Goal: Task Accomplishment & Management: Complete application form

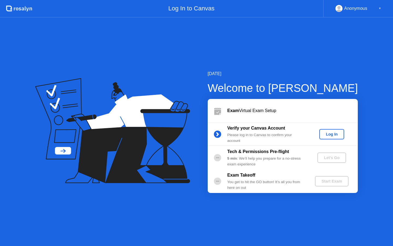
click at [333, 133] on div "Log In" at bounding box center [332, 134] width 20 height 4
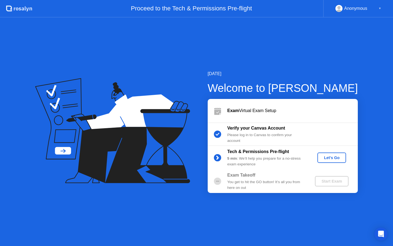
click at [327, 157] on div "Let's Go" at bounding box center [332, 157] width 24 height 4
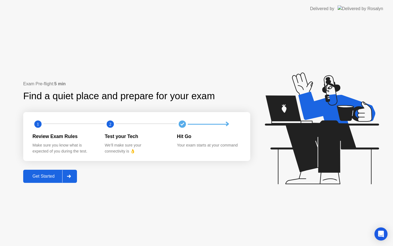
click at [52, 178] on div "Get Started" at bounding box center [43, 176] width 37 height 5
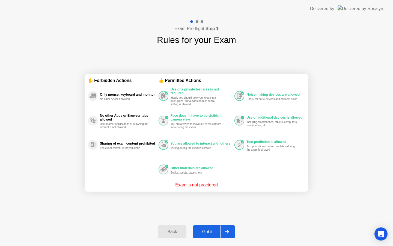
click at [207, 233] on div "Got it" at bounding box center [208, 231] width 26 height 5
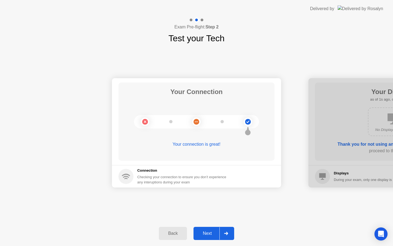
click at [206, 233] on div "Next" at bounding box center [207, 233] width 24 height 5
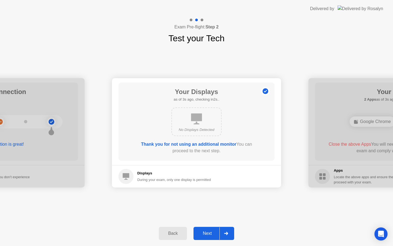
click at [211, 234] on div "Next" at bounding box center [207, 233] width 24 height 5
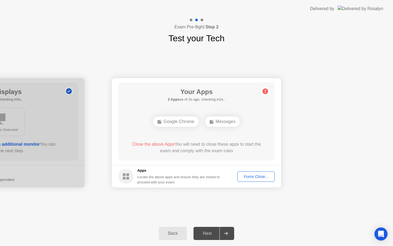
click at [256, 177] on div "Force Close..." at bounding box center [256, 176] width 33 height 4
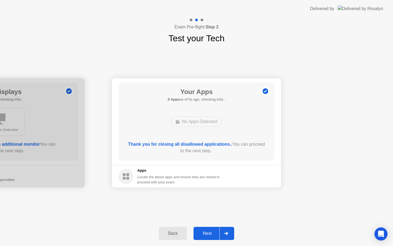
click at [209, 237] on button "Next" at bounding box center [214, 233] width 41 height 13
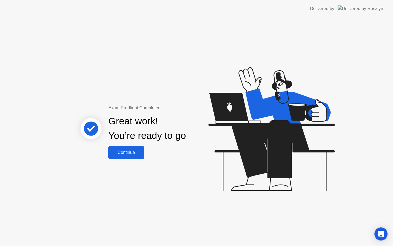
click at [129, 154] on div "Continue" at bounding box center [126, 152] width 33 height 5
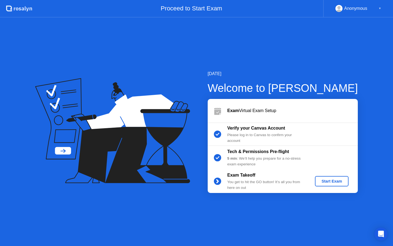
click at [322, 180] on div "Start Exam" at bounding box center [331, 181] width 29 height 4
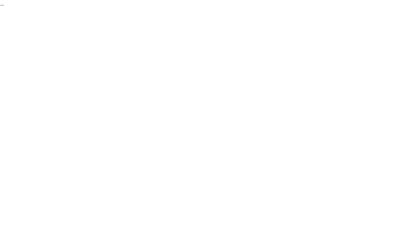
click div "End Proctoring Session"
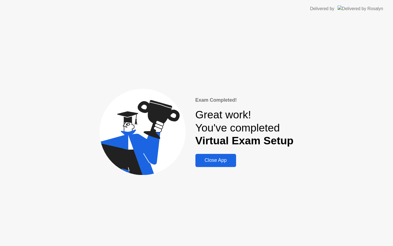
click at [221, 161] on div "Close App" at bounding box center [215, 160] width 37 height 6
